Goal: Information Seeking & Learning: Check status

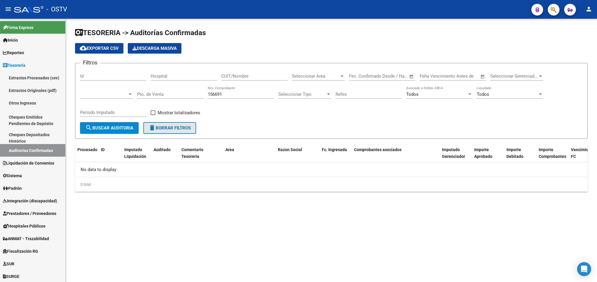
click at [160, 127] on span "delete Borrar Filtros" at bounding box center [170, 127] width 42 height 5
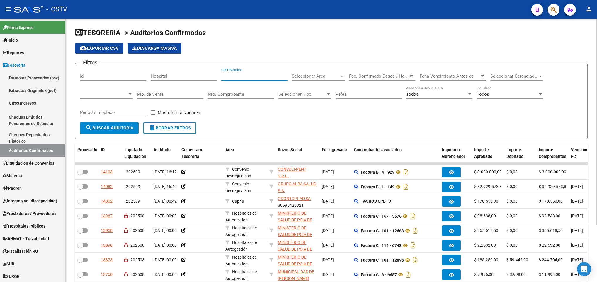
paste input "30999284899"
type input "30999284899"
click at [122, 134] on form "Filtros Id Hospital 30999284899 CUIT/Nombre Seleccionar Area Seleccionar Area F…" at bounding box center [331, 101] width 512 height 76
click at [122, 127] on span "search Buscar Auditoria" at bounding box center [109, 127] width 48 height 5
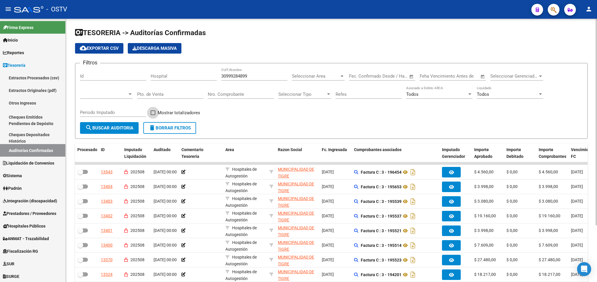
click at [156, 113] on label "Mostrar totalizadores" at bounding box center [176, 112] width 50 height 7
click at [153, 115] on input "Mostrar totalizadores" at bounding box center [153, 115] width 0 height 0
checkbox input "true"
click at [126, 127] on span "search Buscar Auditoria" at bounding box center [109, 127] width 48 height 5
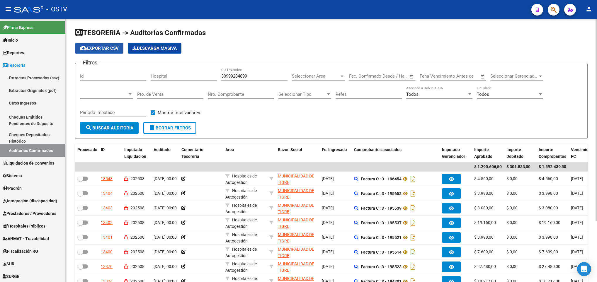
click at [87, 44] on button "cloud_download Exportar CSV" at bounding box center [99, 48] width 48 height 11
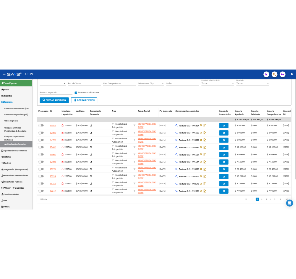
scroll to position [79, 0]
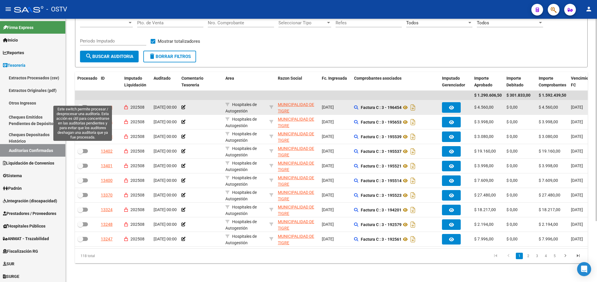
click at [85, 105] on span at bounding box center [82, 107] width 11 height 4
click at [80, 109] on input "checkbox" at bounding box center [80, 109] width 0 height 0
checkbox input "true"
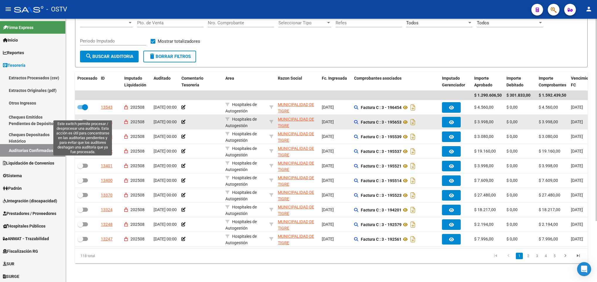
click at [86, 120] on span at bounding box center [82, 122] width 11 height 4
click at [80, 124] on input "checkbox" at bounding box center [80, 124] width 0 height 0
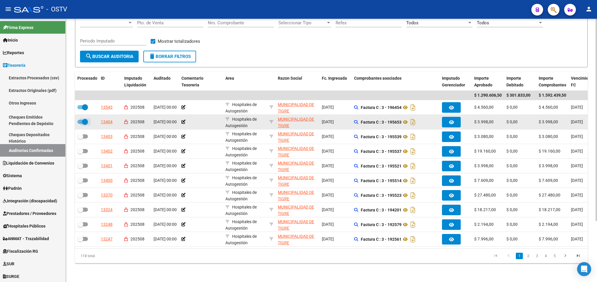
click at [83, 119] on span at bounding box center [85, 122] width 6 height 6
click at [80, 124] on input "checkbox" at bounding box center [80, 124] width 0 height 0
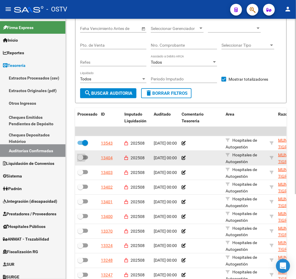
click at [85, 159] on span at bounding box center [82, 157] width 11 height 4
click at [80, 159] on input "checkbox" at bounding box center [80, 159] width 0 height 0
checkbox input "true"
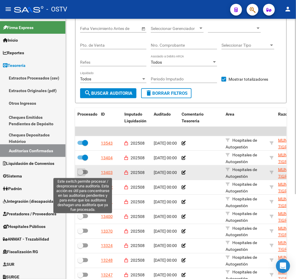
click at [82, 173] on span at bounding box center [80, 172] width 6 height 6
click at [80, 174] on input "checkbox" at bounding box center [80, 174] width 0 height 0
checkbox input "true"
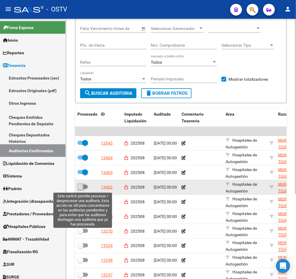
click at [83, 185] on span at bounding box center [80, 187] width 6 height 6
click at [80, 189] on input "checkbox" at bounding box center [80, 189] width 0 height 0
checkbox input "true"
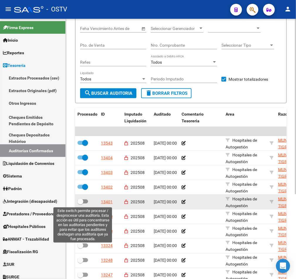
click at [80, 201] on span at bounding box center [80, 201] width 6 height 6
click at [80, 203] on input "checkbox" at bounding box center [80, 203] width 0 height 0
checkbox input "true"
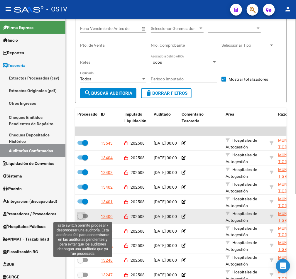
click at [86, 218] on label at bounding box center [82, 215] width 11 height 7
click at [80, 218] on input "checkbox" at bounding box center [80, 218] width 0 height 0
checkbox input "true"
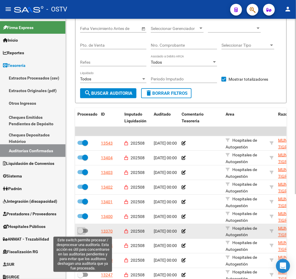
click at [81, 231] on span at bounding box center [80, 231] width 6 height 6
click at [80, 233] on input "checkbox" at bounding box center [80, 233] width 0 height 0
checkbox input "true"
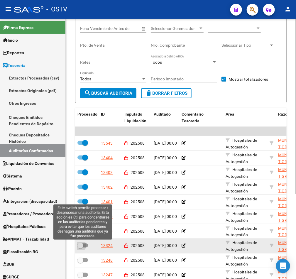
click at [83, 246] on span at bounding box center [80, 245] width 6 height 6
click at [80, 247] on input "checkbox" at bounding box center [80, 247] width 0 height 0
checkbox input "true"
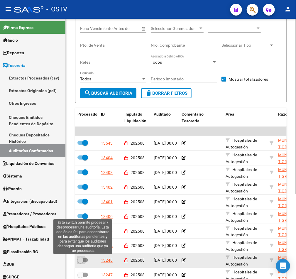
click at [81, 261] on span at bounding box center [80, 260] width 6 height 6
click at [80, 262] on input "checkbox" at bounding box center [80, 262] width 0 height 0
checkbox input "true"
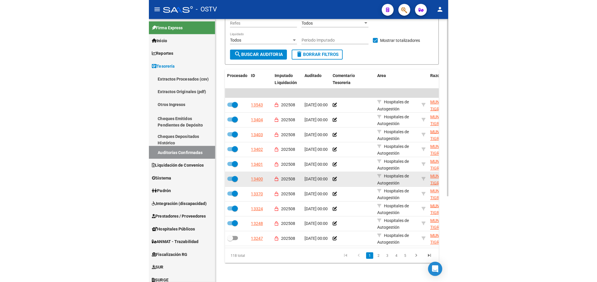
scroll to position [125, 0]
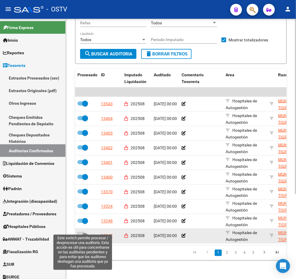
click at [82, 232] on span at bounding box center [80, 235] width 6 height 6
click at [80, 237] on input "checkbox" at bounding box center [80, 237] width 0 height 0
checkbox input "true"
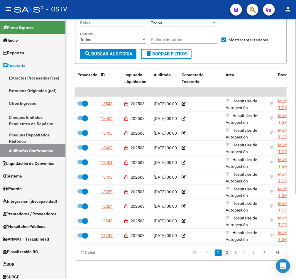
click at [228, 254] on link "2" at bounding box center [226, 252] width 7 height 6
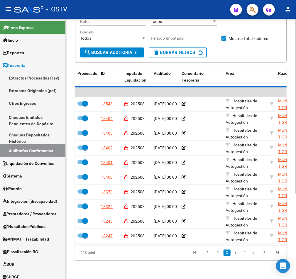
checkbox input "false"
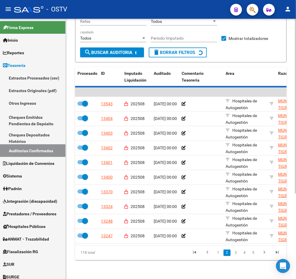
checkbox input "false"
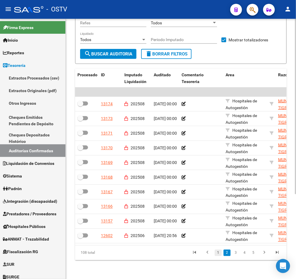
click at [219, 251] on link "1" at bounding box center [217, 252] width 7 height 6
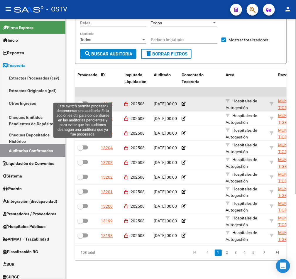
click at [82, 100] on span at bounding box center [80, 103] width 6 height 6
click at [80, 105] on input "checkbox" at bounding box center [80, 105] width 0 height 0
checkbox input "true"
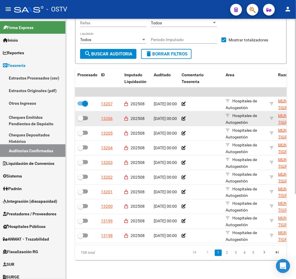
click at [84, 111] on datatable-body-cell at bounding box center [86, 118] width 23 height 14
click at [84, 118] on datatable-body-cell at bounding box center [86, 118] width 23 height 14
click at [87, 111] on datatable-body-cell at bounding box center [86, 118] width 23 height 14
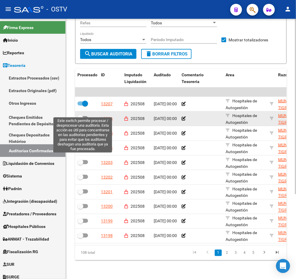
click at [83, 115] on label at bounding box center [82, 118] width 11 height 7
click at [80, 120] on input "checkbox" at bounding box center [80, 120] width 0 height 0
checkbox input "true"
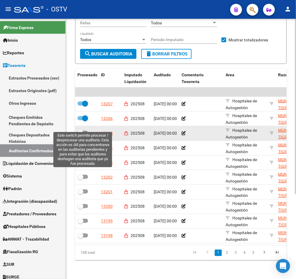
click at [83, 131] on span at bounding box center [82, 133] width 11 height 4
click at [80, 135] on input "checkbox" at bounding box center [80, 135] width 0 height 0
checkbox input "true"
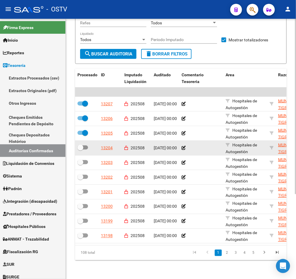
click at [85, 141] on datatable-body-cell at bounding box center [86, 148] width 23 height 14
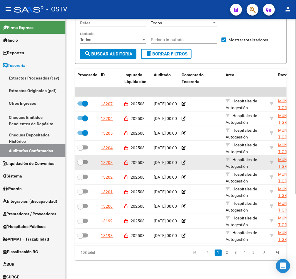
click at [81, 159] on datatable-body-cell at bounding box center [86, 162] width 23 height 14
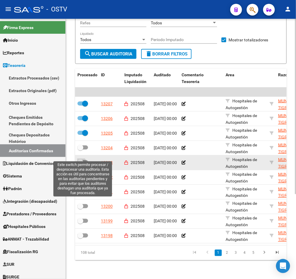
click at [82, 159] on span at bounding box center [80, 162] width 6 height 6
click at [80, 164] on input "checkbox" at bounding box center [80, 164] width 0 height 0
checkbox input "true"
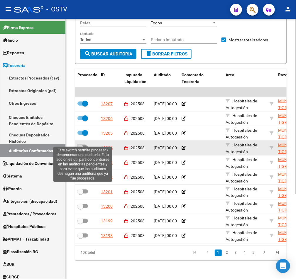
click at [86, 145] on span at bounding box center [82, 147] width 11 height 4
click at [80, 149] on input "checkbox" at bounding box center [80, 149] width 0 height 0
checkbox input "true"
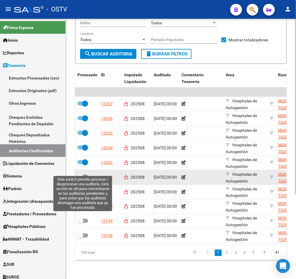
click at [83, 175] on span at bounding box center [82, 177] width 11 height 4
click at [80, 179] on input "checkbox" at bounding box center [80, 179] width 0 height 0
checkbox input "true"
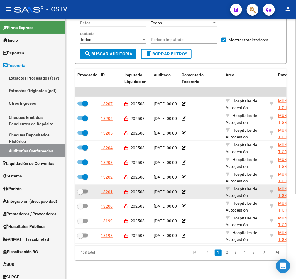
click at [82, 188] on datatable-body-cell at bounding box center [86, 192] width 23 height 14
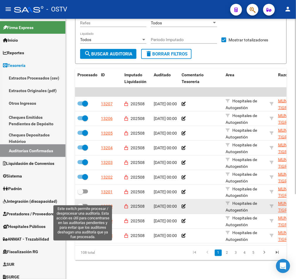
click at [82, 203] on span at bounding box center [80, 206] width 6 height 6
click at [80, 208] on input "checkbox" at bounding box center [80, 208] width 0 height 0
checkbox input "true"
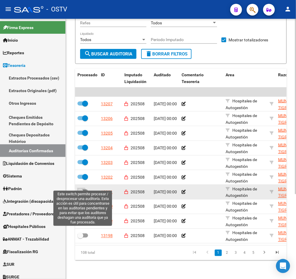
click at [83, 188] on span at bounding box center [80, 191] width 6 height 6
click at [80, 193] on input "checkbox" at bounding box center [80, 193] width 0 height 0
checkbox input "true"
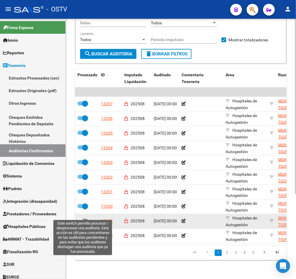
click at [85, 219] on span at bounding box center [82, 221] width 11 height 4
click at [80, 223] on input "checkbox" at bounding box center [80, 223] width 0 height 0
checkbox input "true"
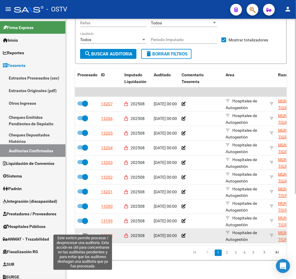
click at [83, 232] on span at bounding box center [80, 235] width 6 height 6
click at [80, 237] on input "checkbox" at bounding box center [80, 237] width 0 height 0
checkbox input "true"
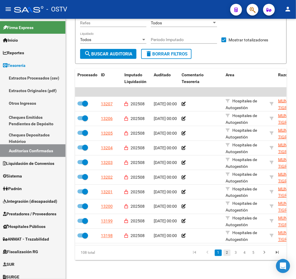
click at [227, 254] on link "2" at bounding box center [226, 252] width 7 height 6
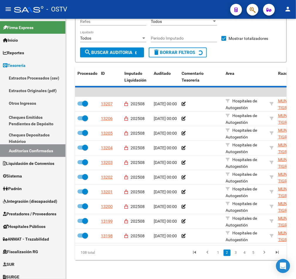
checkbox input "false"
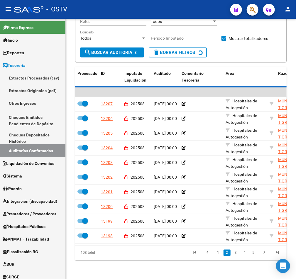
checkbox input "false"
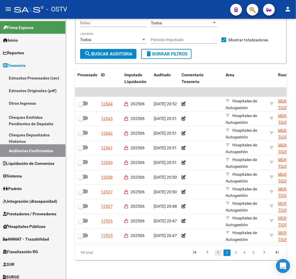
click at [217, 254] on link "1" at bounding box center [217, 252] width 7 height 6
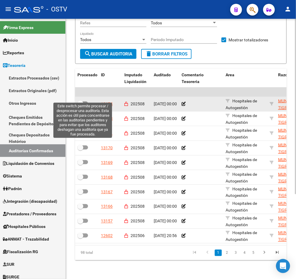
drag, startPoint x: 83, startPoint y: 97, endPoint x: 83, endPoint y: 100, distance: 3.8
click at [83, 100] on span at bounding box center [80, 103] width 6 height 6
click at [80, 105] on input "checkbox" at bounding box center [80, 105] width 0 height 0
checkbox input "true"
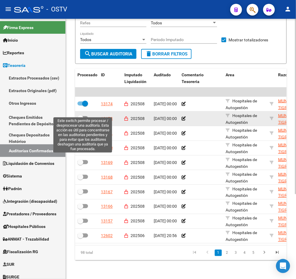
click at [86, 115] on label at bounding box center [82, 118] width 11 height 7
click at [80, 120] on input "checkbox" at bounding box center [80, 120] width 0 height 0
checkbox input "true"
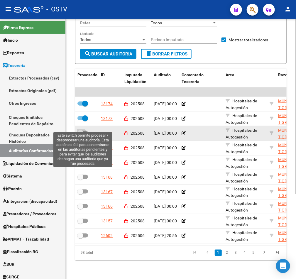
click at [86, 131] on span at bounding box center [82, 133] width 11 height 4
click at [80, 135] on input "checkbox" at bounding box center [80, 135] width 0 height 0
checkbox input "true"
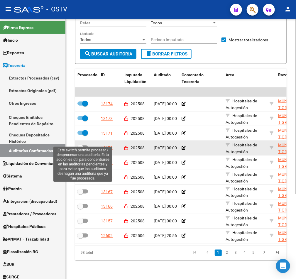
click at [85, 145] on span at bounding box center [82, 147] width 11 height 4
click at [80, 149] on input "checkbox" at bounding box center [80, 149] width 0 height 0
checkbox input "true"
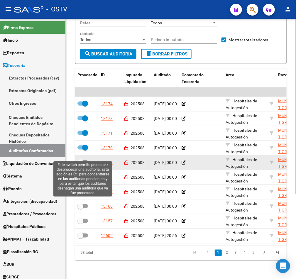
click at [84, 160] on span at bounding box center [82, 162] width 11 height 4
click at [80, 164] on input "checkbox" at bounding box center [80, 164] width 0 height 0
checkbox input "true"
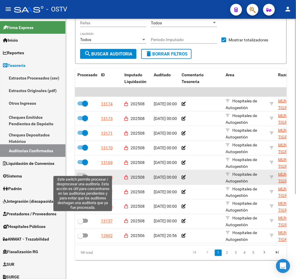
click at [84, 175] on span at bounding box center [82, 177] width 11 height 4
click at [80, 179] on input "checkbox" at bounding box center [80, 179] width 0 height 0
checkbox input "true"
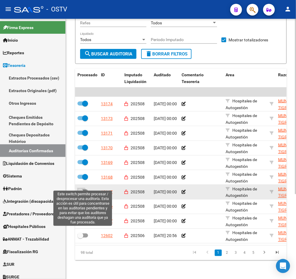
click at [85, 188] on label at bounding box center [82, 191] width 11 height 7
click at [80, 193] on input "checkbox" at bounding box center [80, 193] width 0 height 0
click at [85, 188] on label at bounding box center [82, 191] width 11 height 7
click at [80, 193] on input "checkbox" at bounding box center [80, 193] width 0 height 0
click at [85, 188] on label at bounding box center [82, 191] width 11 height 7
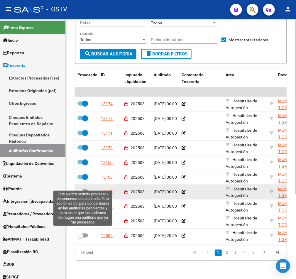
click at [80, 193] on input "checkbox" at bounding box center [80, 193] width 0 height 0
checkbox input "true"
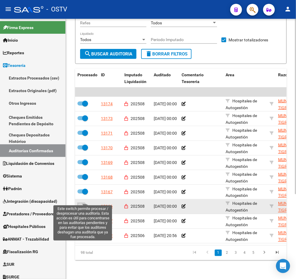
click at [86, 204] on span at bounding box center [82, 206] width 11 height 4
click at [80, 208] on input "checkbox" at bounding box center [80, 208] width 0 height 0
checkbox input "true"
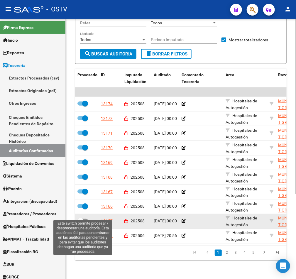
click at [85, 219] on span at bounding box center [82, 221] width 11 height 4
click at [80, 223] on input "checkbox" at bounding box center [80, 223] width 0 height 0
checkbox input "true"
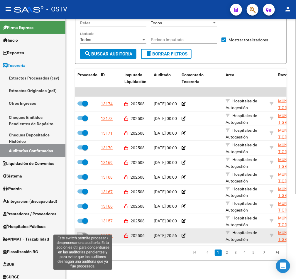
click at [82, 232] on span at bounding box center [80, 235] width 6 height 6
click at [80, 237] on input "checkbox" at bounding box center [80, 237] width 0 height 0
checkbox input "true"
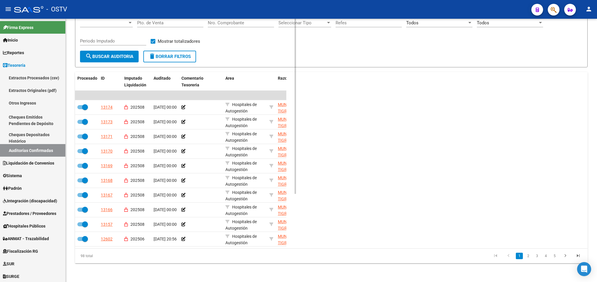
scroll to position [79, 0]
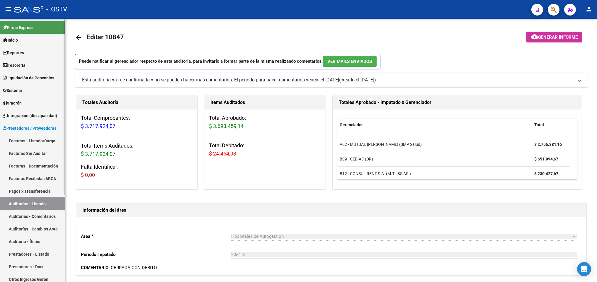
scroll to position [41, 0]
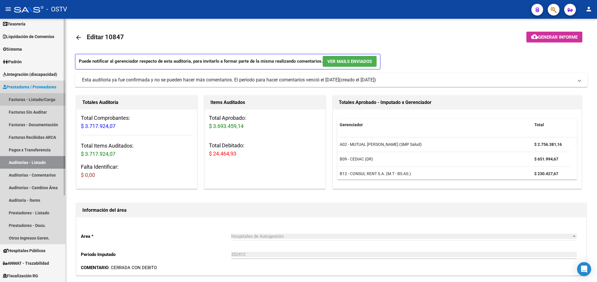
click at [35, 100] on link "Facturas - Listado/Carga" at bounding box center [32, 99] width 65 height 13
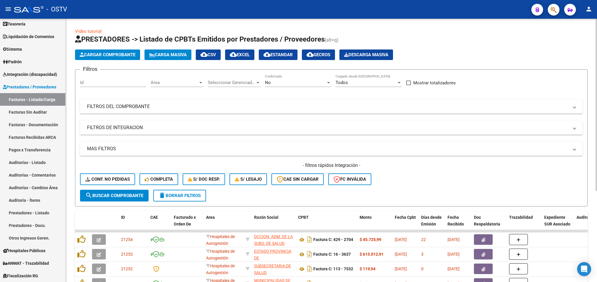
click at [303, 104] on mat-panel-title "FILTROS DEL COMPROBANTE" at bounding box center [327, 106] width 481 height 6
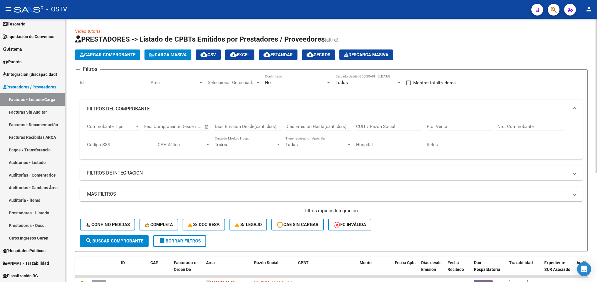
click at [507, 125] on input "Nro. Comprobante" at bounding box center [530, 126] width 66 height 5
type input "8750"
click at [294, 82] on div "No" at bounding box center [295, 82] width 61 height 5
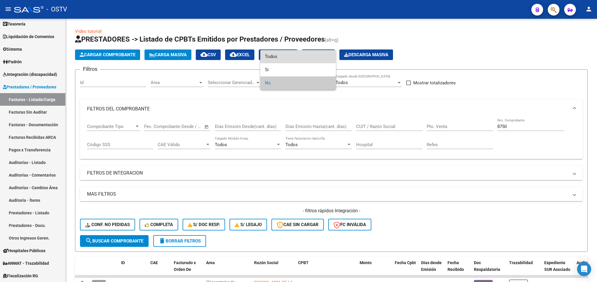
click at [273, 55] on span "Todos" at bounding box center [298, 56] width 66 height 13
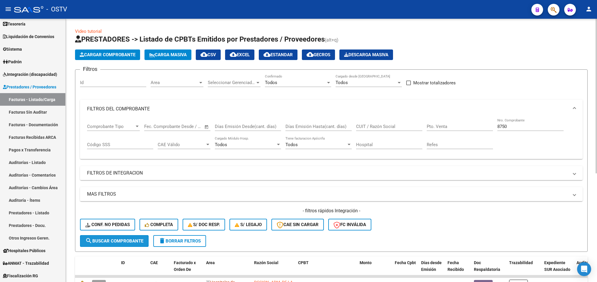
click at [113, 245] on button "search Buscar Comprobante" at bounding box center [114, 241] width 69 height 12
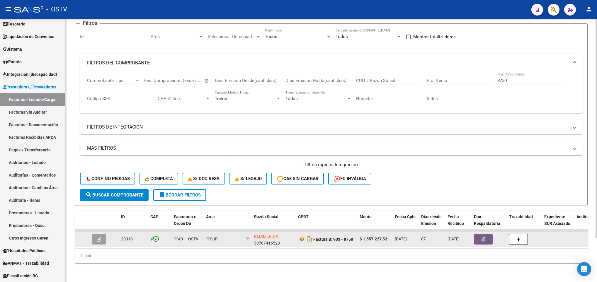
scroll to position [53, 0]
click at [263, 234] on span "REDIMER S.A." at bounding box center [266, 236] width 25 height 5
copy span "I"
type textarea "30707416528"
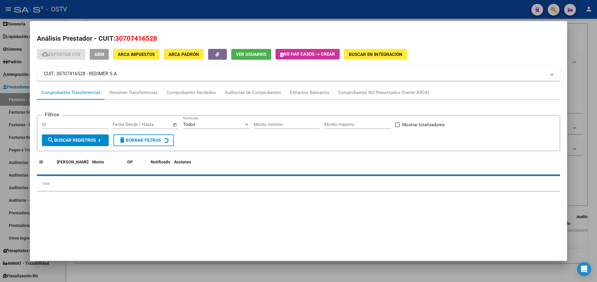
click at [8, 159] on div at bounding box center [298, 141] width 597 height 282
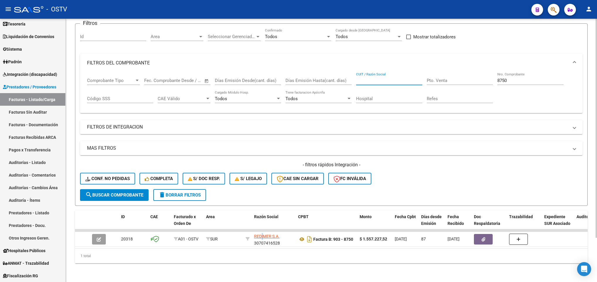
click at [372, 72] on div "CUIT / Razón Social" at bounding box center [389, 78] width 66 height 13
drag, startPoint x: 372, startPoint y: 71, endPoint x: 367, endPoint y: 72, distance: 4.6
click at [367, 78] on input "CUIT / Razón Social" at bounding box center [389, 80] width 66 height 5
paste input "30707416528"
type input "30707416528"
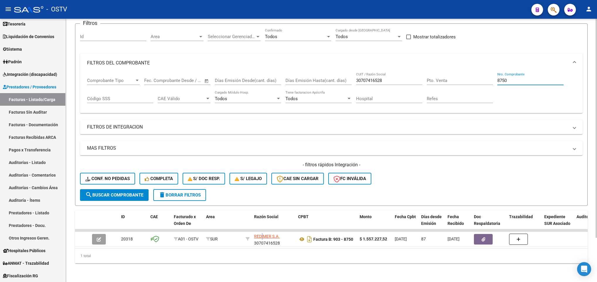
drag, startPoint x: 512, startPoint y: 71, endPoint x: 442, endPoint y: 85, distance: 70.7
click at [452, 84] on div "Comprobante Tipo Comprobante Tipo Fecha inicio – Fecha fin Fec. Comprobante Des…" at bounding box center [331, 90] width 488 height 36
click at [116, 193] on span "search Buscar Comprobante" at bounding box center [114, 195] width 58 height 5
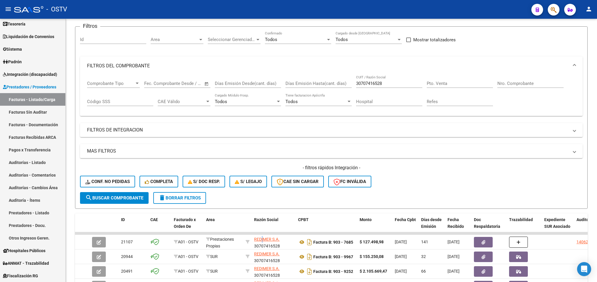
scroll to position [9, 0]
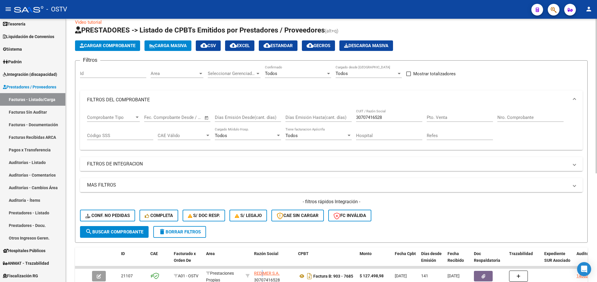
click at [498, 115] on div "Nro. Comprobante" at bounding box center [530, 115] width 66 height 13
type input "9075"
drag, startPoint x: 399, startPoint y: 118, endPoint x: 303, endPoint y: 138, distance: 98.8
click at [303, 138] on div "Comprobante Tipo Comprobante Tipo Fecha inicio – Fecha fin Fec. Comprobante Des…" at bounding box center [331, 127] width 488 height 36
click at [115, 230] on span "search Buscar Comprobante" at bounding box center [114, 231] width 58 height 5
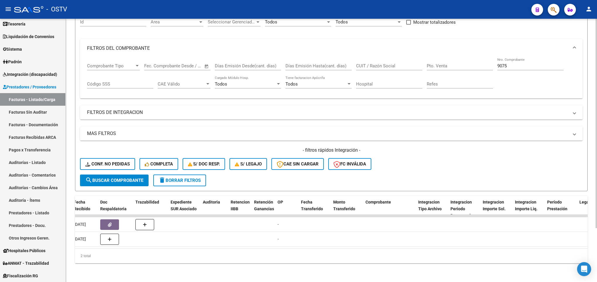
scroll to position [0, 0]
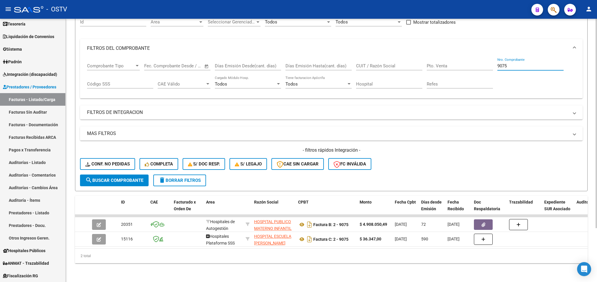
drag, startPoint x: 512, startPoint y: 57, endPoint x: 465, endPoint y: 55, distance: 47.5
click at [462, 61] on div "Comprobante Tipo Comprobante Tipo Fecha inicio – Fecha fin Fec. Comprobante Des…" at bounding box center [331, 76] width 488 height 36
type input "8568"
click at [97, 175] on button "search Buscar Comprobante" at bounding box center [114, 181] width 69 height 12
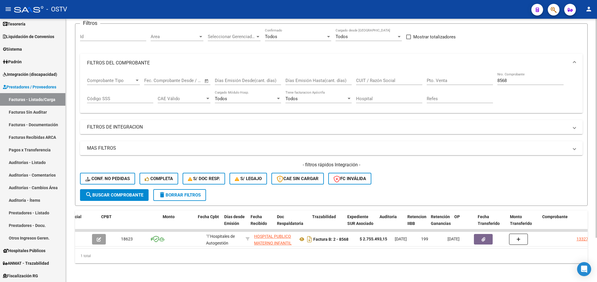
scroll to position [0, 309]
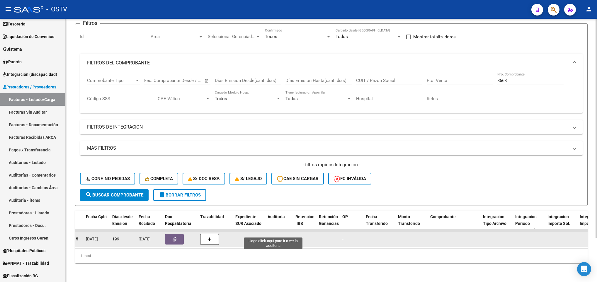
click at [276, 236] on div "13327" at bounding box center [274, 239] width 12 height 7
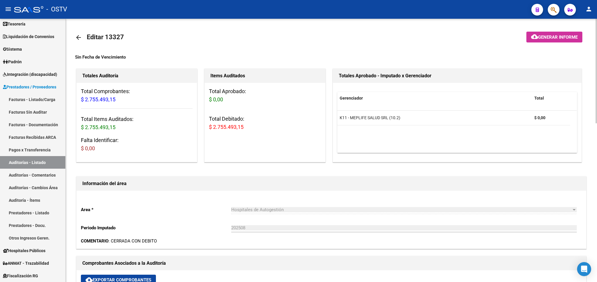
click at [77, 40] on mat-icon "arrow_back" at bounding box center [78, 37] width 7 height 7
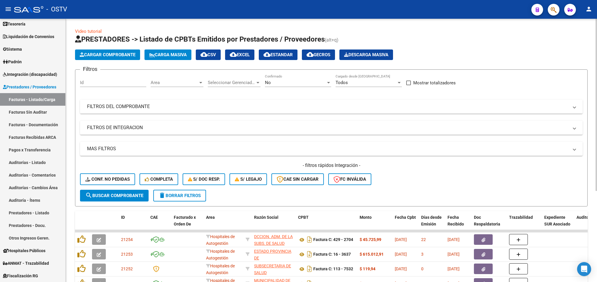
click at [243, 108] on mat-panel-title "FILTROS DEL COMPROBANTE" at bounding box center [327, 106] width 481 height 6
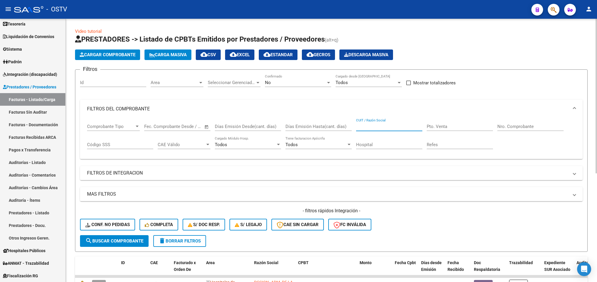
click at [378, 124] on input "CUIT / Razón Social" at bounding box center [389, 126] width 66 height 5
click at [112, 236] on button "search Buscar Comprobante" at bounding box center [114, 241] width 69 height 12
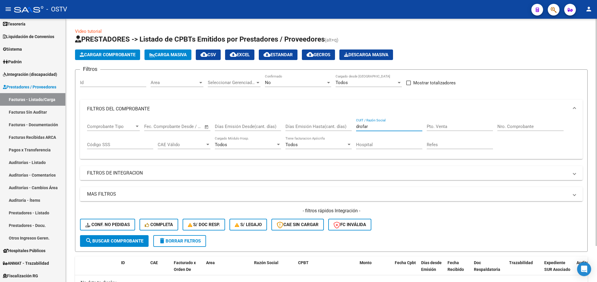
drag, startPoint x: 361, startPoint y: 128, endPoint x: 324, endPoint y: 134, distance: 36.8
click at [324, 134] on div "Comprobante Tipo Comprobante Tipo Fecha inicio – Fecha fin Fec. Comprobante Des…" at bounding box center [331, 136] width 488 height 36
type input "redimer"
click at [116, 239] on span "search Buscar Comprobante" at bounding box center [114, 241] width 58 height 5
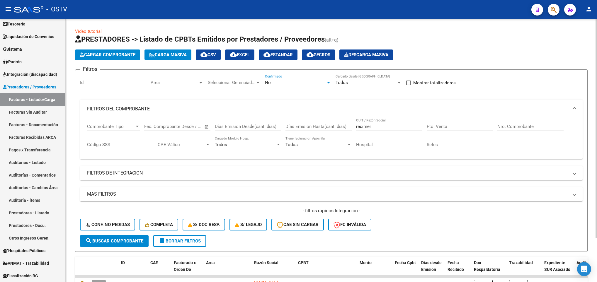
click at [281, 82] on div "No" at bounding box center [295, 82] width 61 height 5
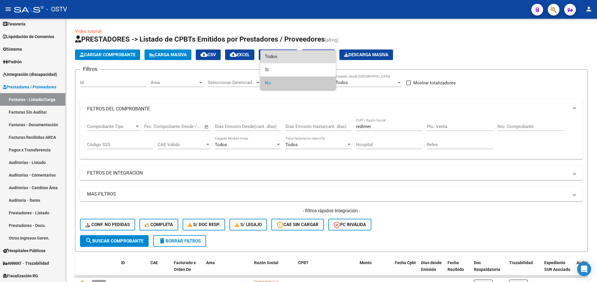
click at [271, 57] on span "Todos" at bounding box center [298, 56] width 66 height 13
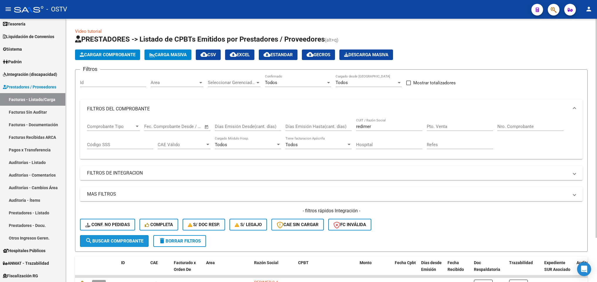
click at [122, 241] on span "search Buscar Comprobante" at bounding box center [114, 241] width 58 height 5
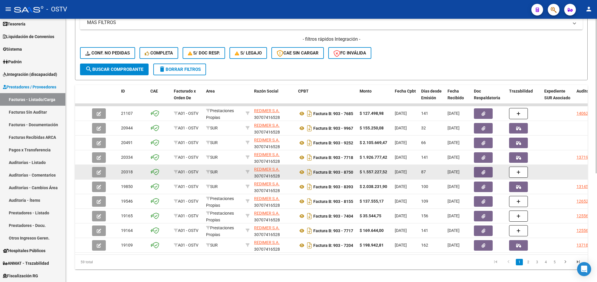
scroll to position [185, 0]
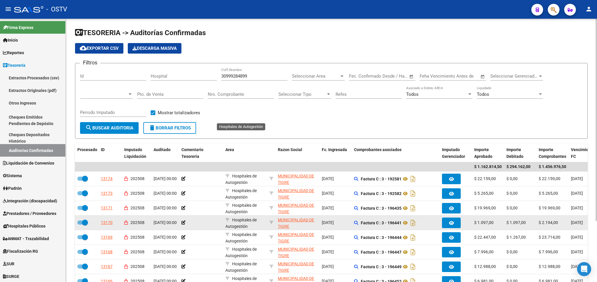
scroll to position [79, 0]
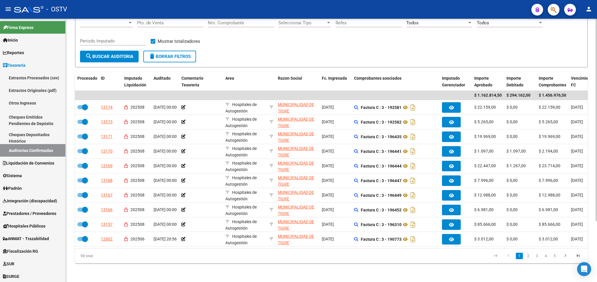
click at [109, 54] on span "search Buscar Auditoria" at bounding box center [109, 56] width 48 height 5
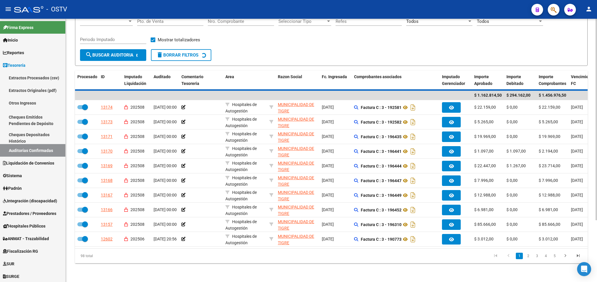
checkbox input "false"
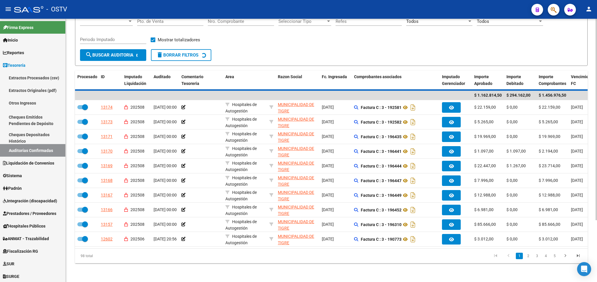
checkbox input "false"
